Goal: Navigation & Orientation: Find specific page/section

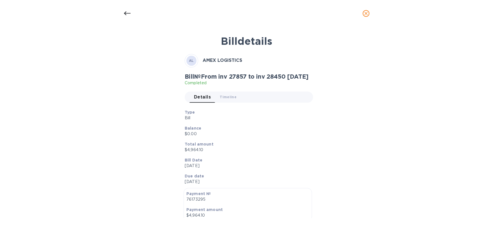
scroll to position [8, 0]
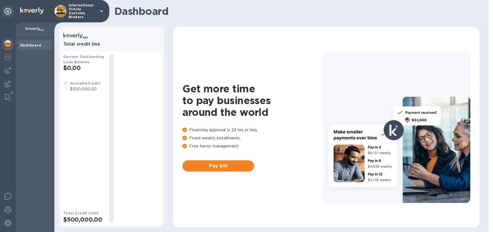
click at [40, 65] on div "Dashboard" at bounding box center [35, 135] width 39 height 194
click at [10, 73] on img at bounding box center [7, 70] width 7 height 7
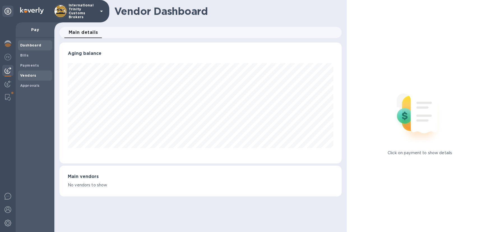
scroll to position [121, 282]
click at [27, 76] on b "Vendors" at bounding box center [28, 75] width 16 height 4
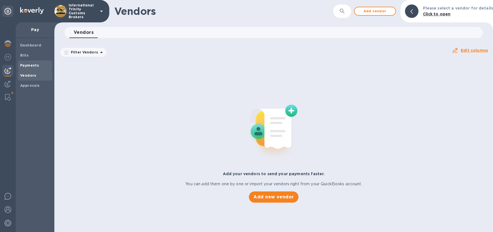
click at [30, 68] on span "Payments" at bounding box center [29, 66] width 19 height 6
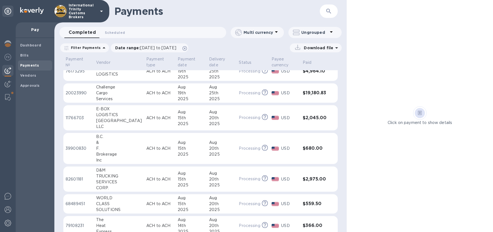
scroll to position [17, 0]
